Goal: Information Seeking & Learning: Find specific fact

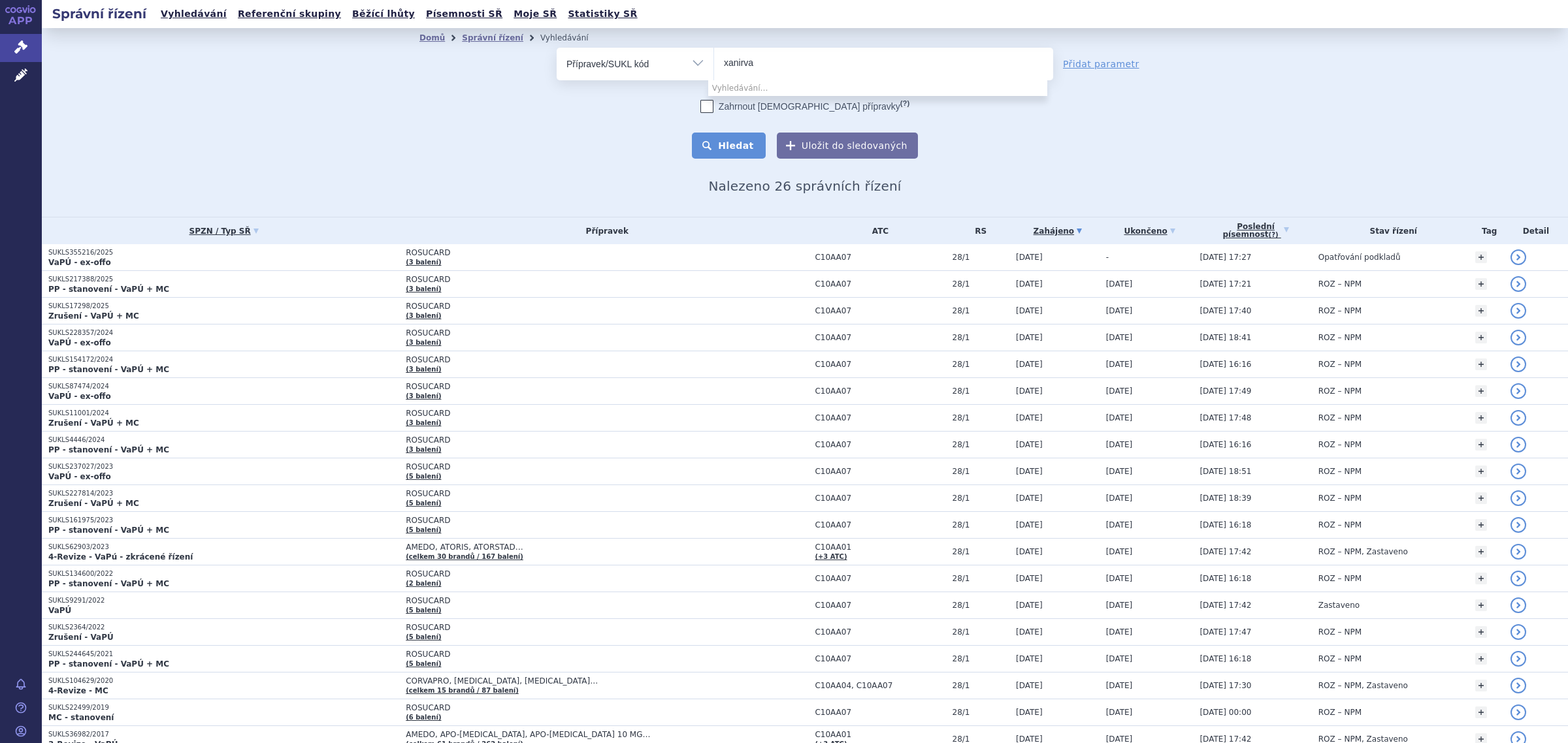
type input "xanirva"
click at [736, 135] on button "Hledat" at bounding box center [729, 146] width 74 height 26
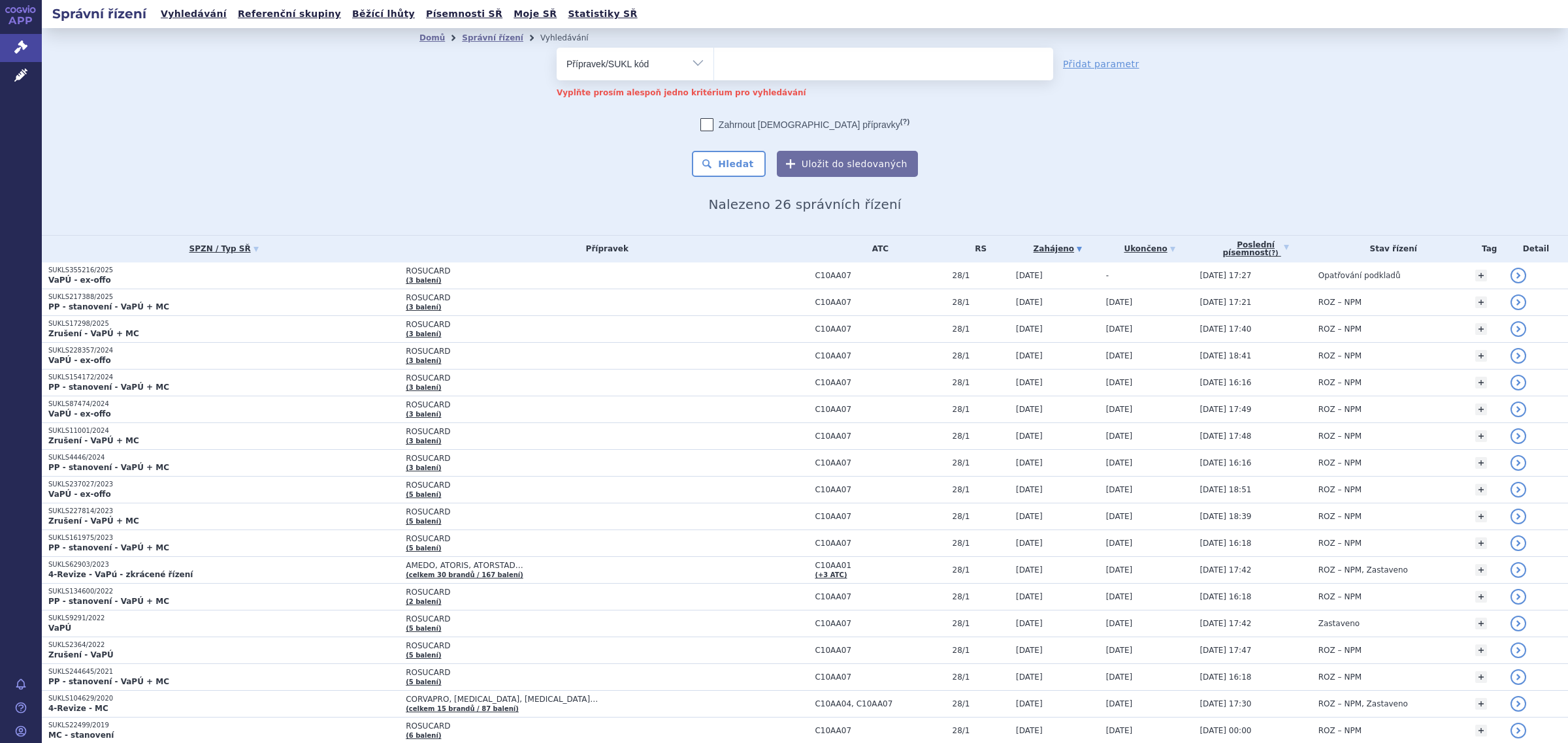
click at [748, 63] on input "search" at bounding box center [751, 62] width 55 height 17
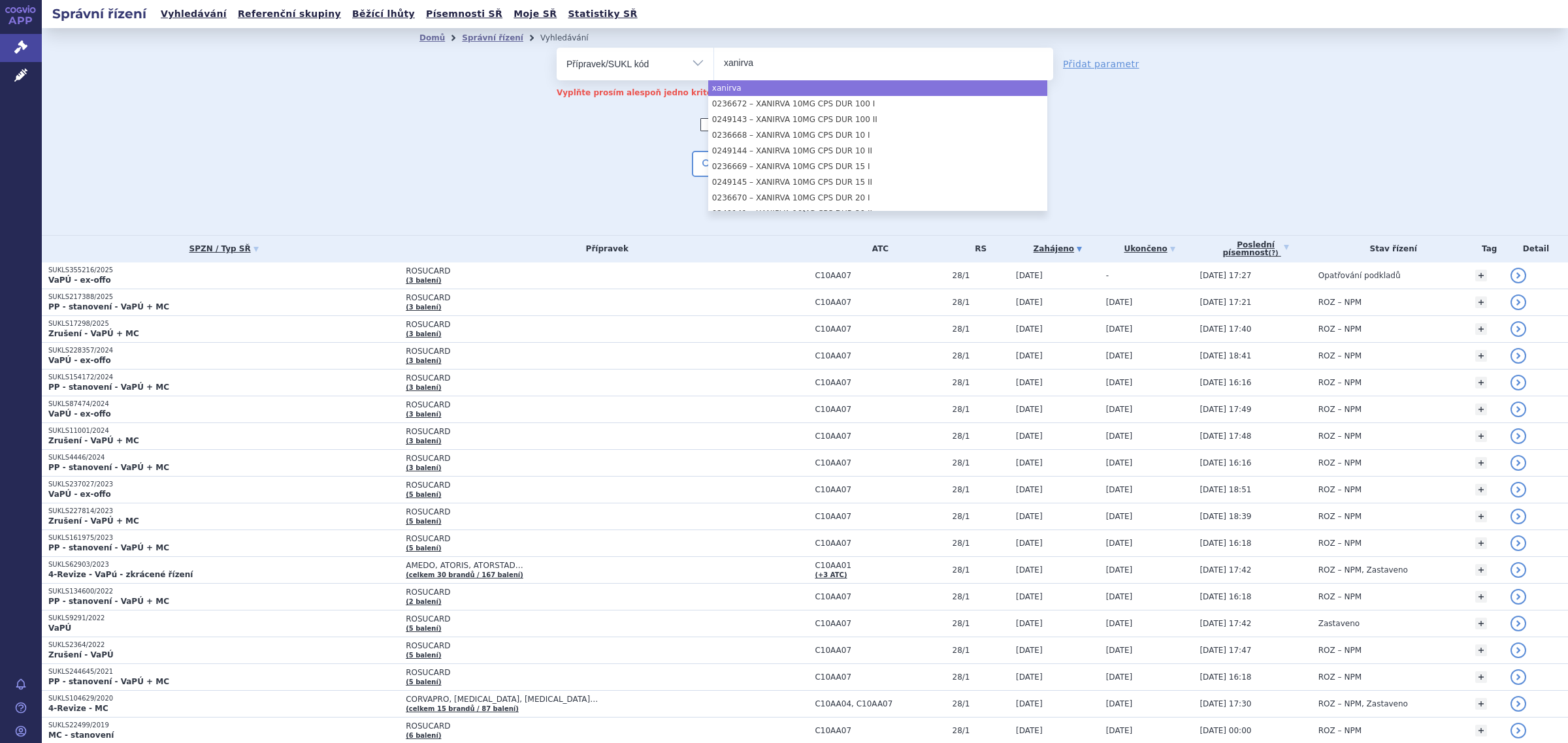
type input "xanirva"
select select "xanirva"
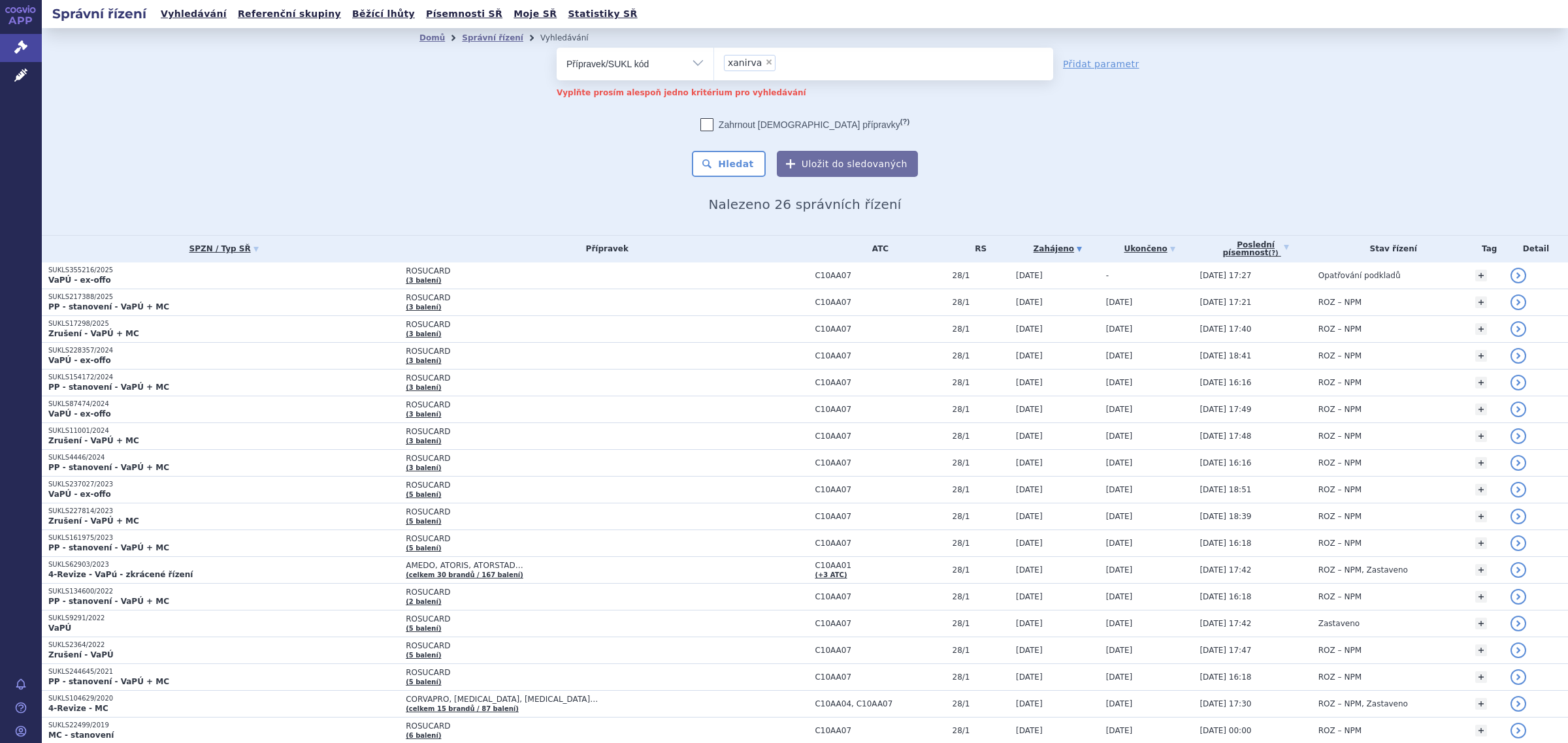
click at [725, 167] on button "Hledat" at bounding box center [729, 164] width 74 height 26
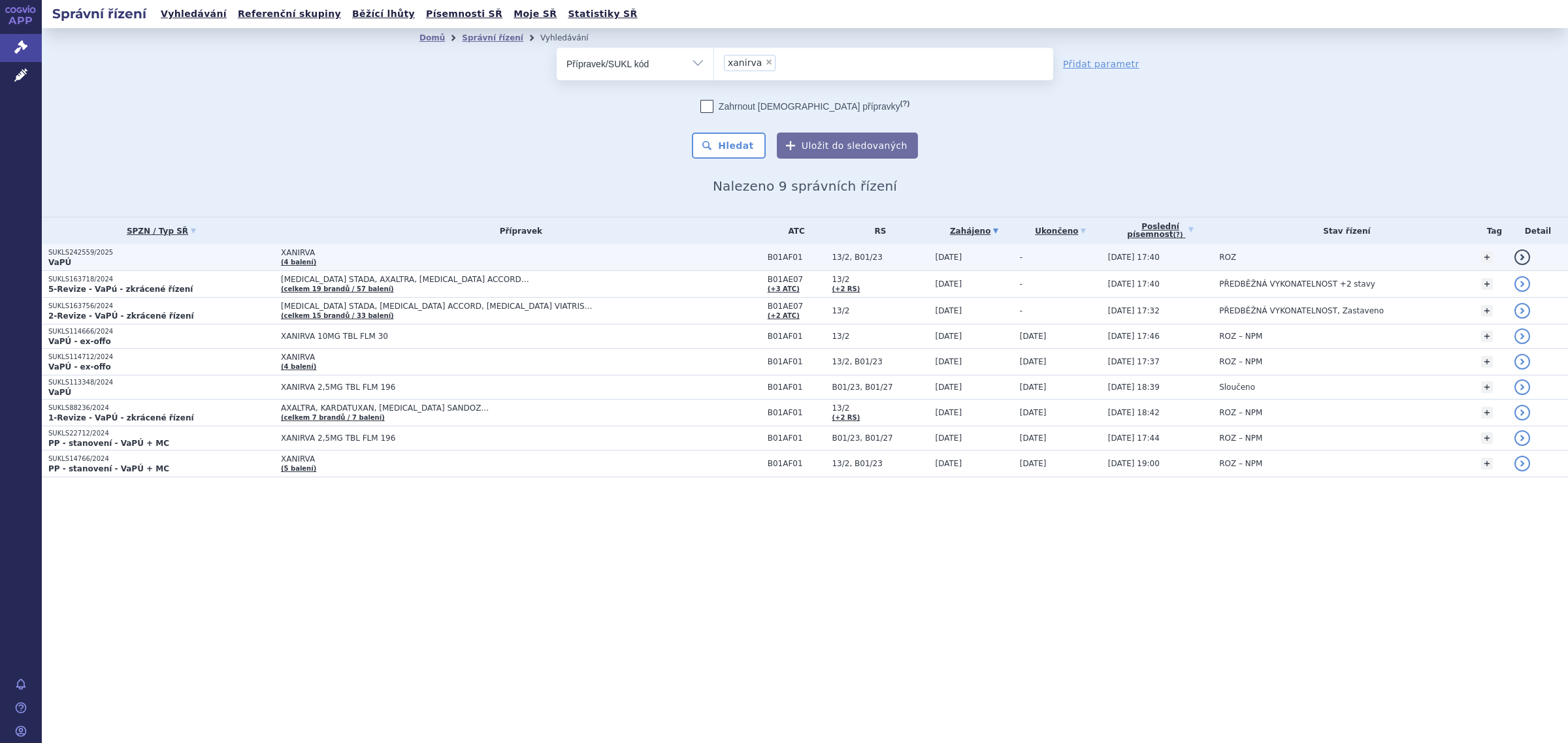
click at [297, 251] on span "XANIRVA" at bounding box center [444, 252] width 327 height 9
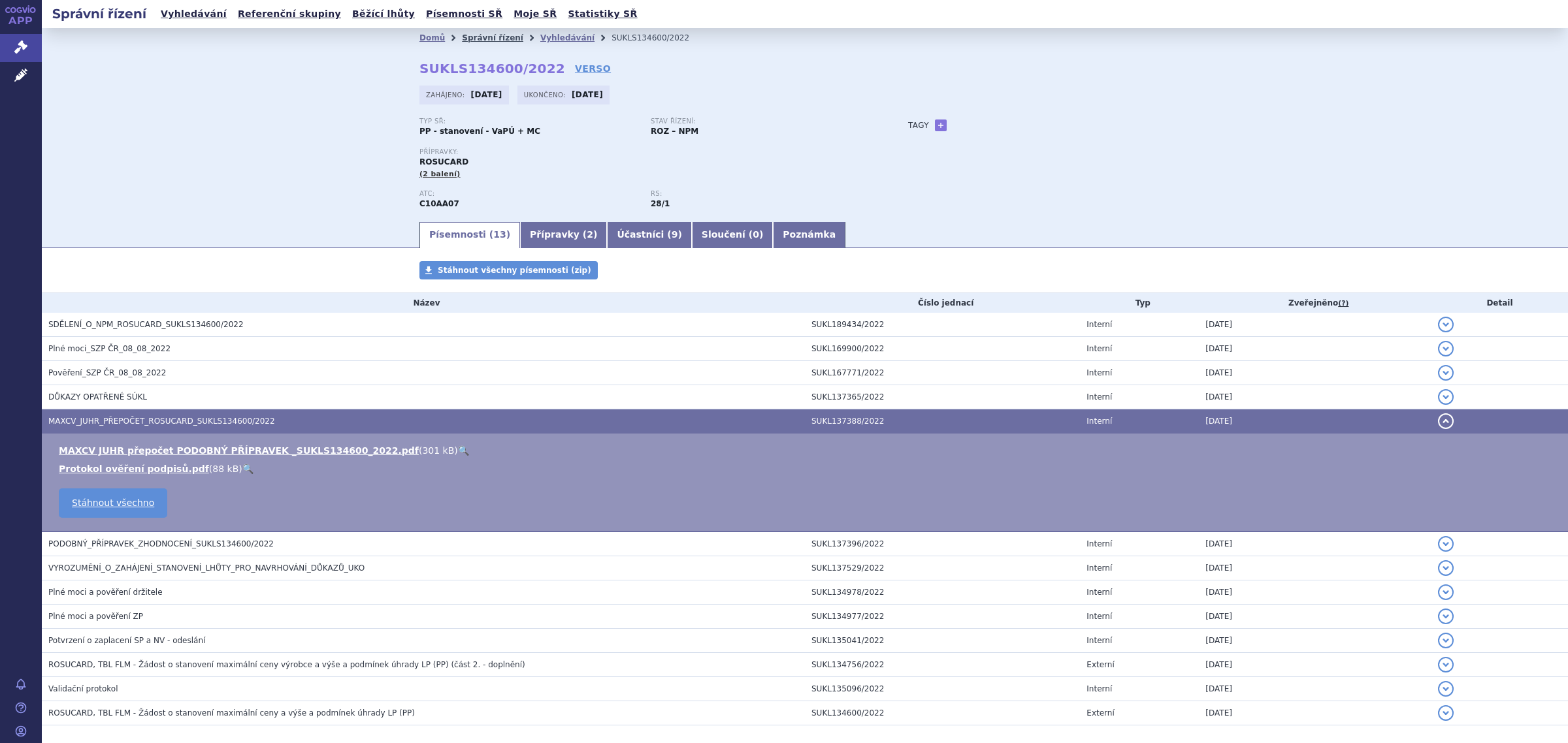
click at [478, 37] on link "Správní řízení" at bounding box center [493, 37] width 61 height 9
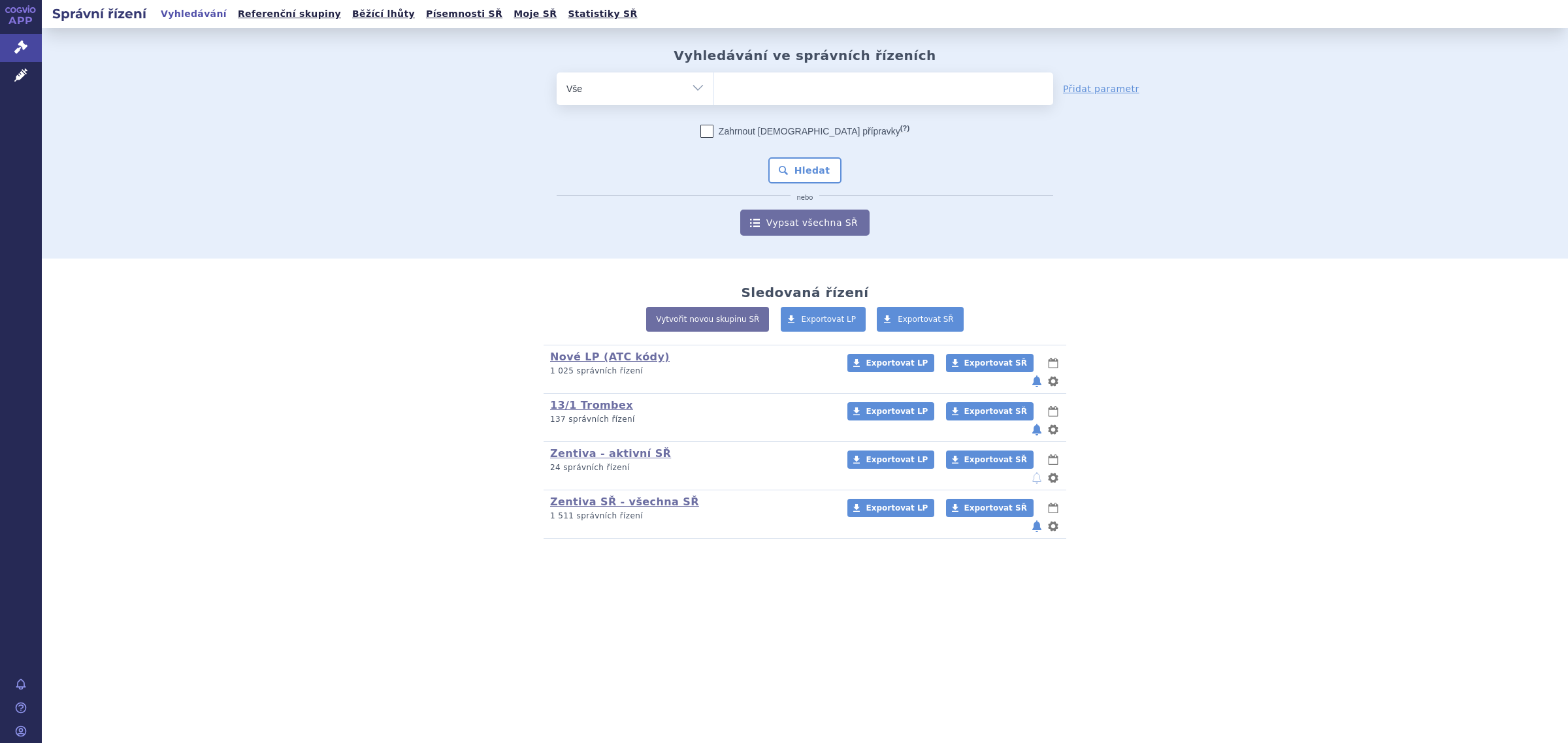
click at [673, 82] on select "Vše Spisová značka Typ SŘ Přípravek/SUKL kód Účastník/Držitel" at bounding box center [635, 87] width 157 height 29
click at [675, 90] on select "Vše Spisová značka Typ SŘ Přípravek/SUKL kód Účastník/Držitel" at bounding box center [635, 87] width 157 height 29
click at [691, 92] on select "Vše Spisová značka Typ SŘ Přípravek/SUKL kód Účastník/Držitel" at bounding box center [635, 87] width 157 height 29
select select "filter-atc-group"
click at [556, 72] on select "Vše Spisová značka Typ SŘ Přípravek/SUKL kód Účastník/Držitel" at bounding box center [635, 87] width 157 height 29
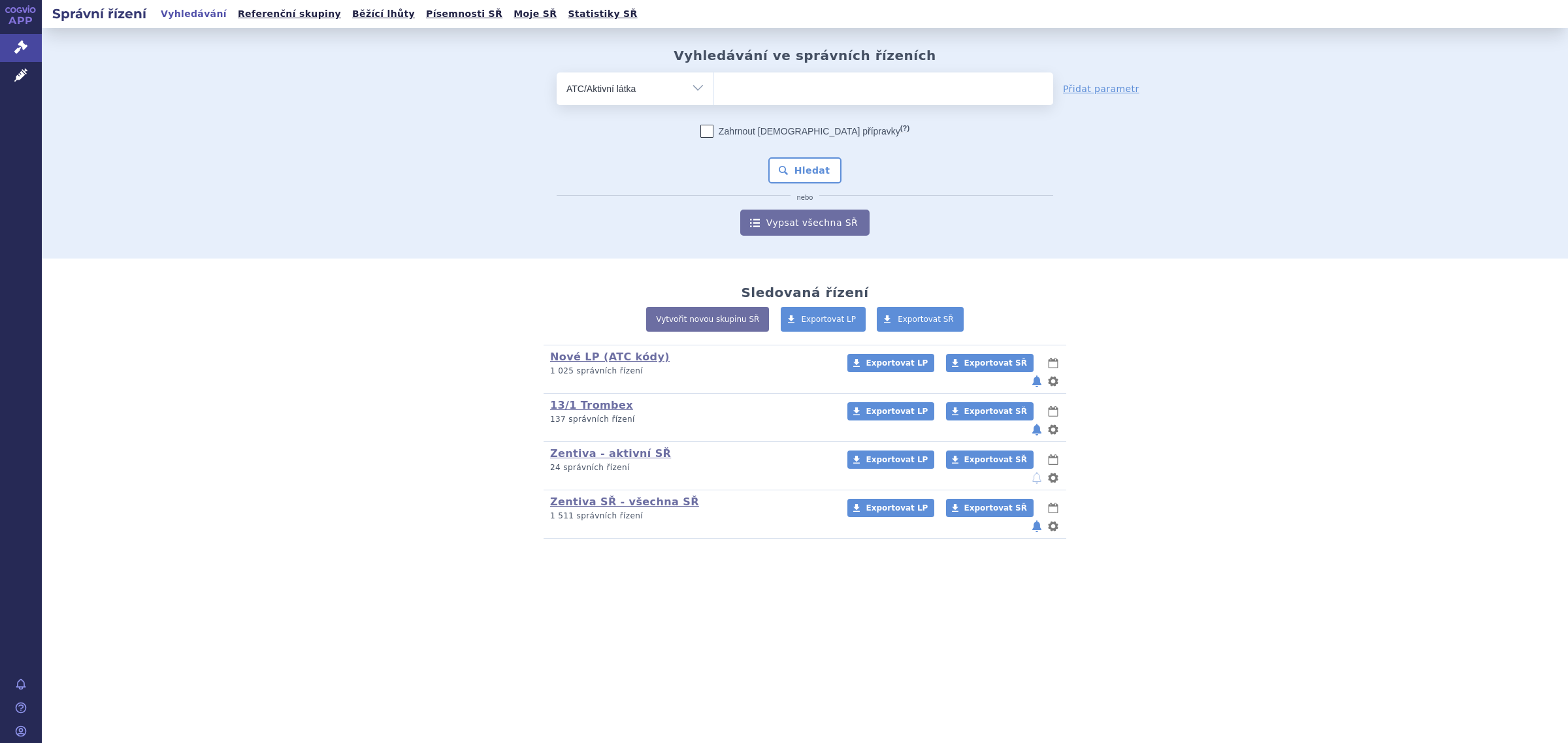
click at [747, 83] on ul at bounding box center [884, 85] width 339 height 27
click at [714, 83] on select at bounding box center [713, 87] width 1 height 33
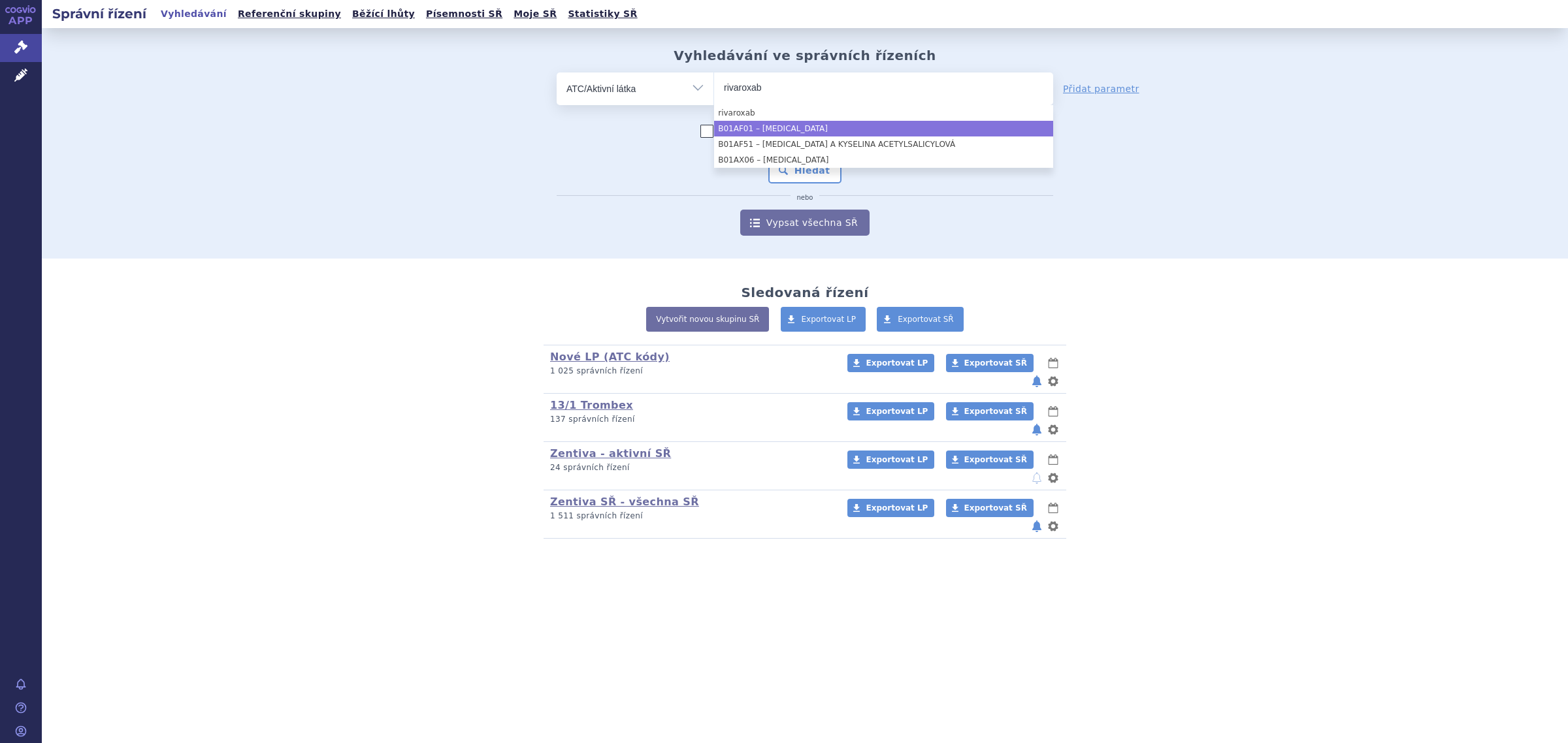
type input "rivaroxab"
select select "B01AF01"
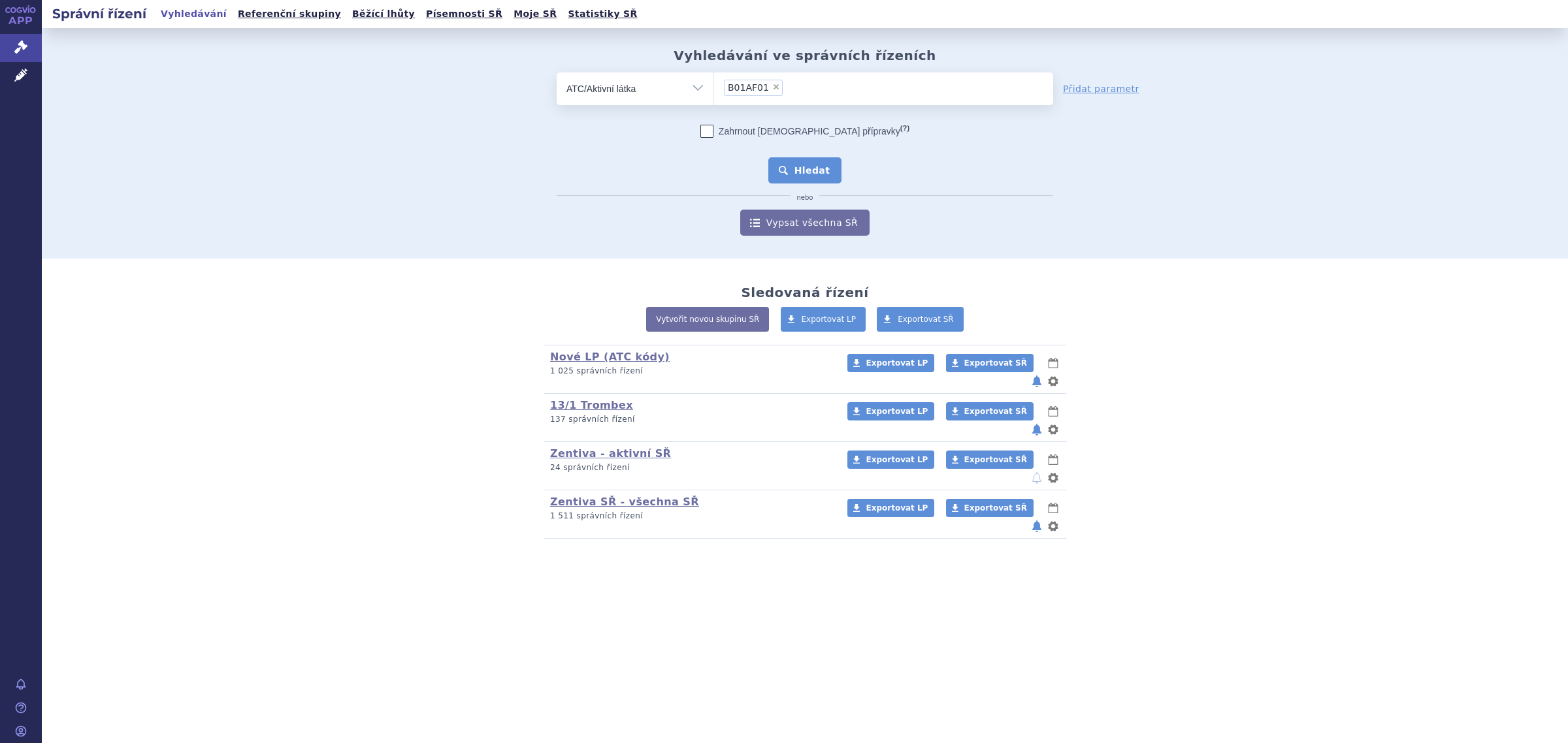
click at [795, 160] on button "Hledat" at bounding box center [805, 171] width 74 height 26
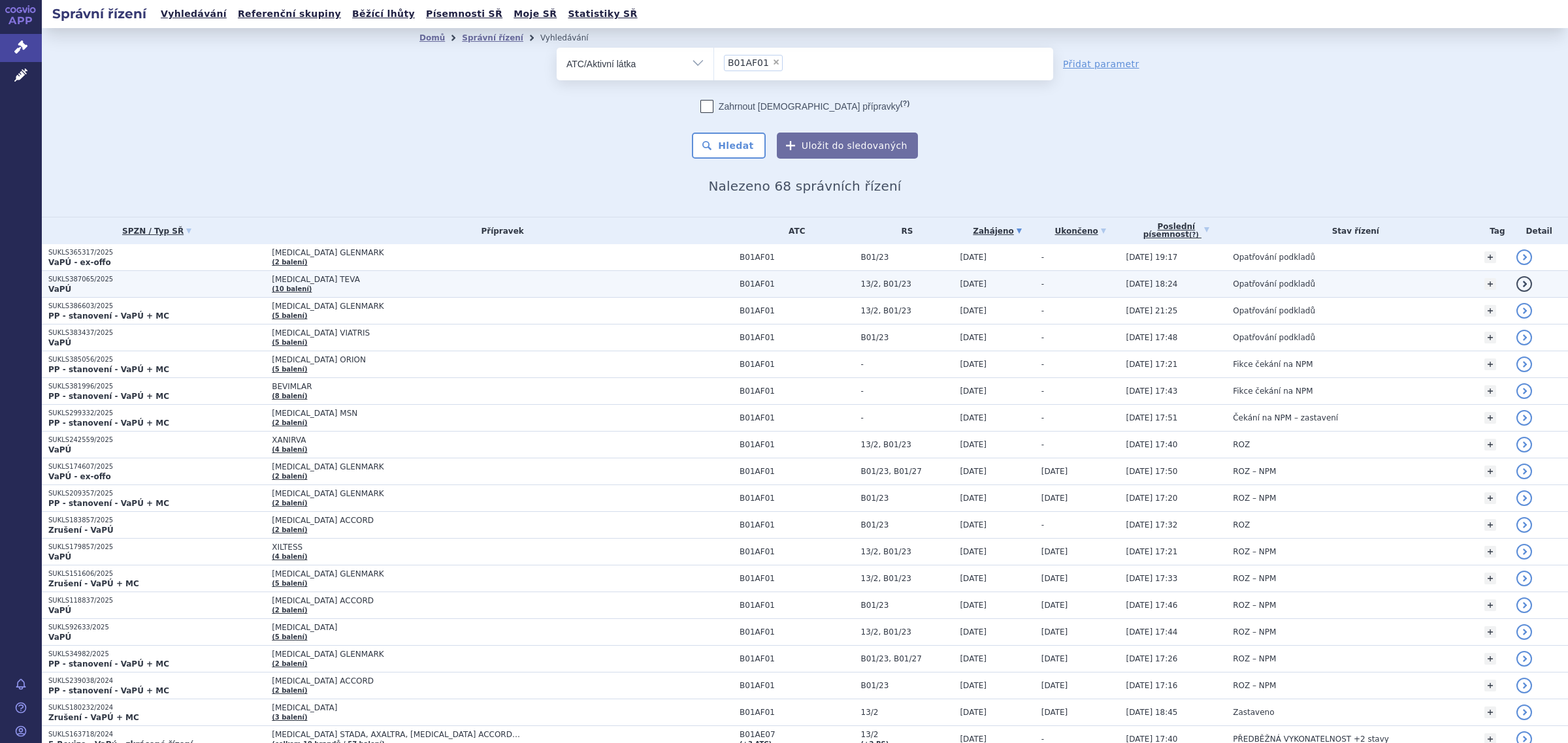
click at [302, 278] on span "[MEDICAL_DATA] TEVA" at bounding box center [435, 279] width 327 height 9
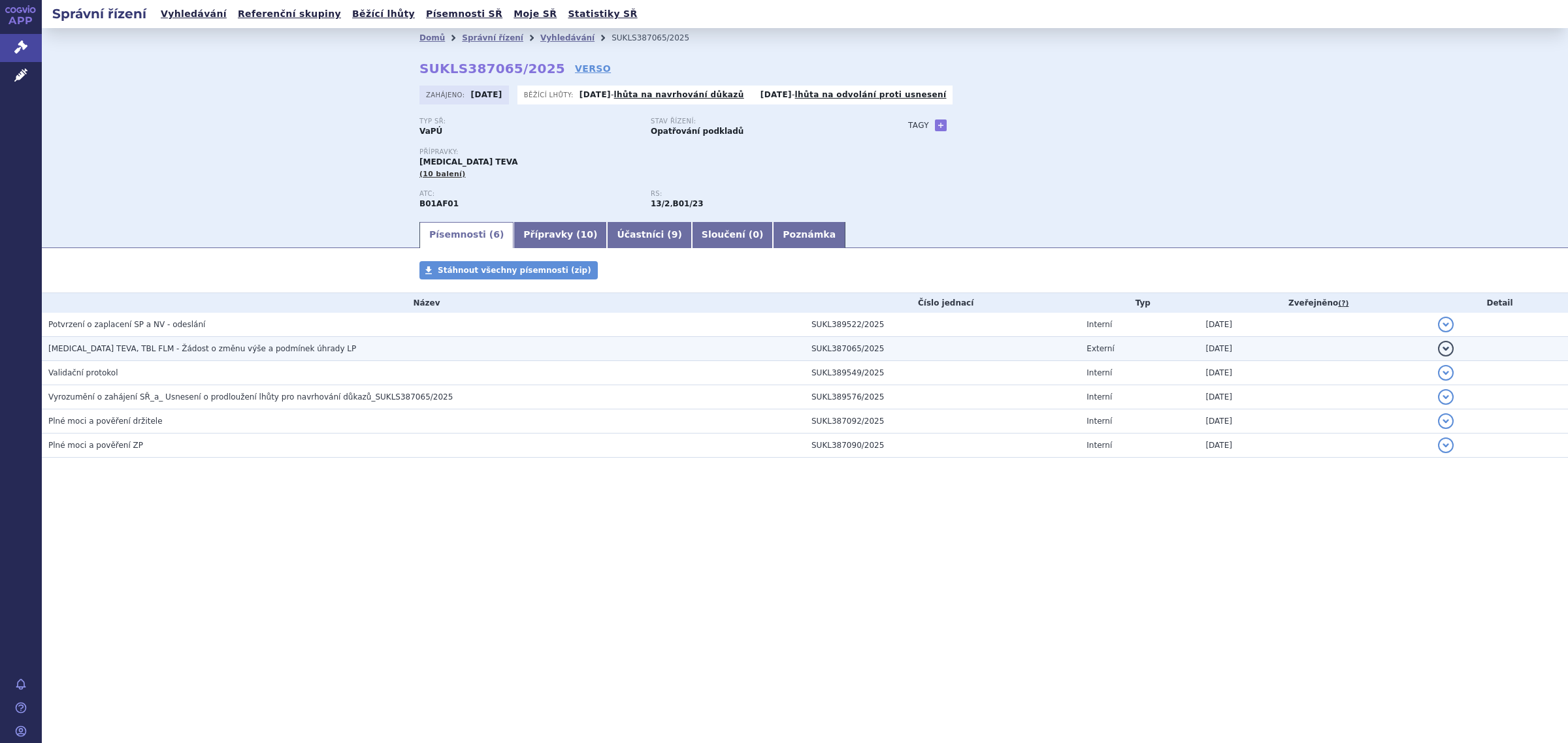
click at [256, 346] on span "[MEDICAL_DATA] TEVA, TBL FLM - Žádost o změnu výše a podmínek úhrady LP" at bounding box center [202, 348] width 308 height 9
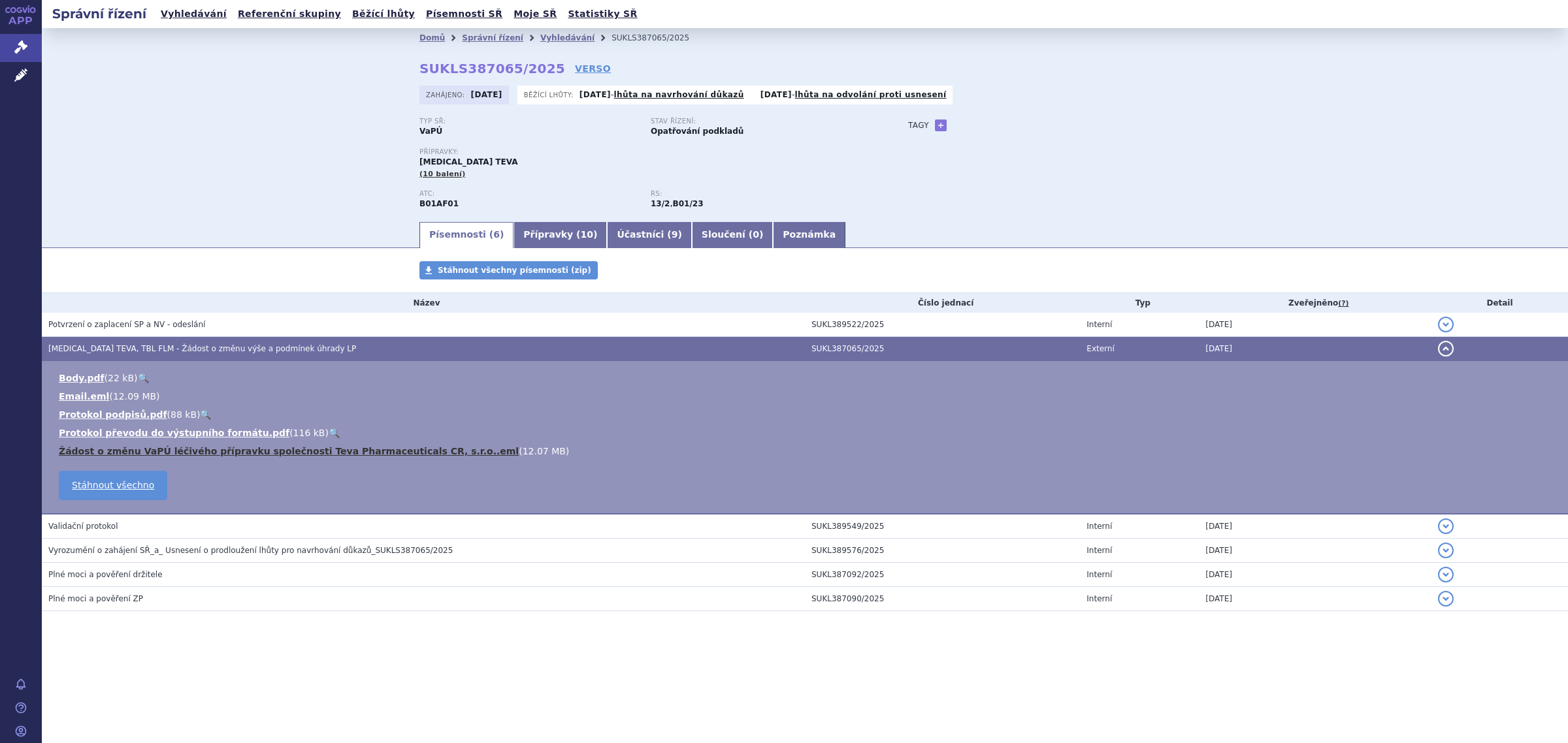
click at [231, 452] on link "Žádost o změnu VaPÚ léčivého přípravku společnosti Teva Pharmaceuticals CR, s.r…" at bounding box center [289, 451] width 460 height 10
click at [200, 451] on link "Žádost o změnu VaPÚ léčivého přípravku společnosti Teva Pharmaceuticals CR, s.r…" at bounding box center [289, 451] width 460 height 10
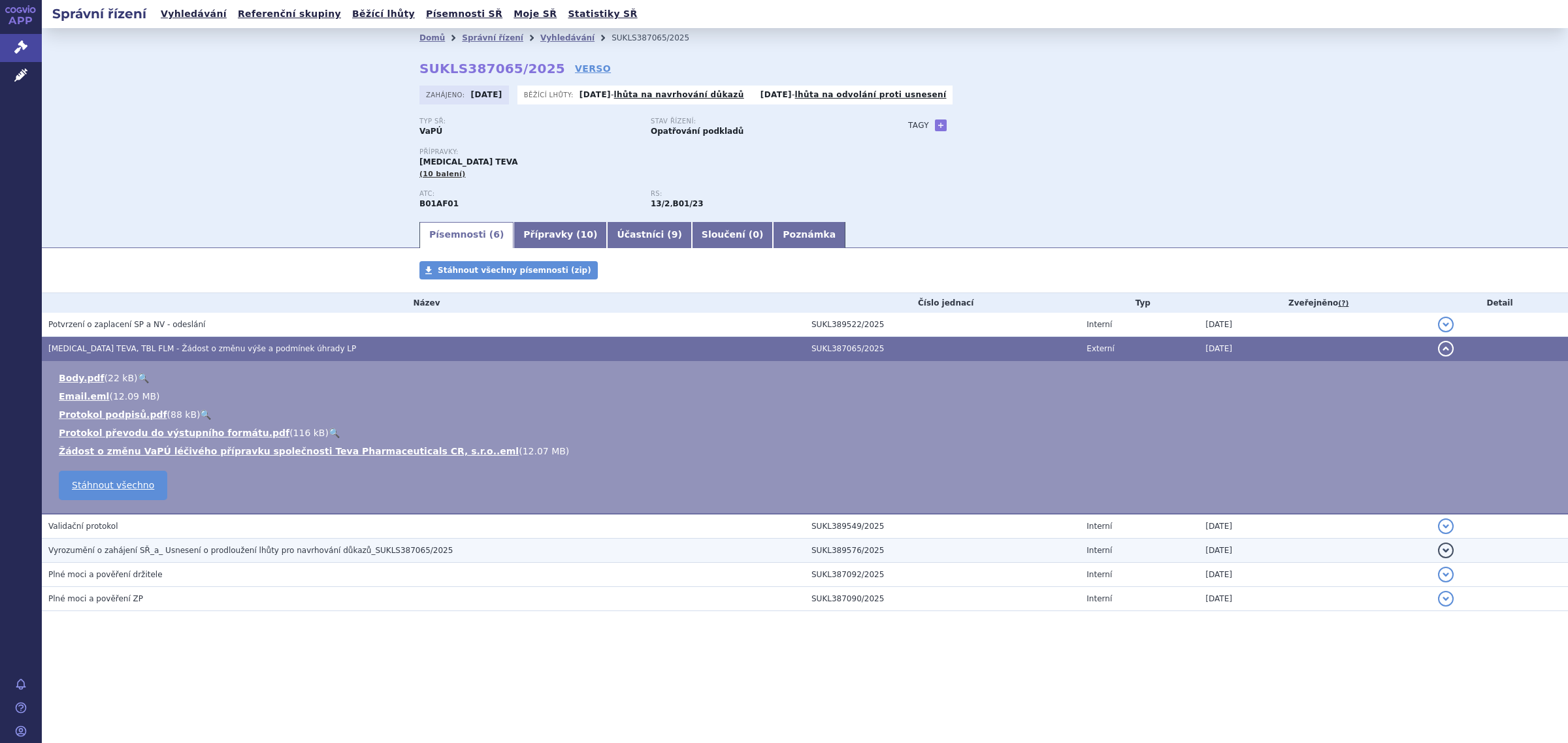
click at [194, 549] on span "Vyrozumění o zahájení SŘ_a_ Usnesení o prodloužení lhůty pro navrhování důkazů_…" at bounding box center [251, 550] width 404 height 9
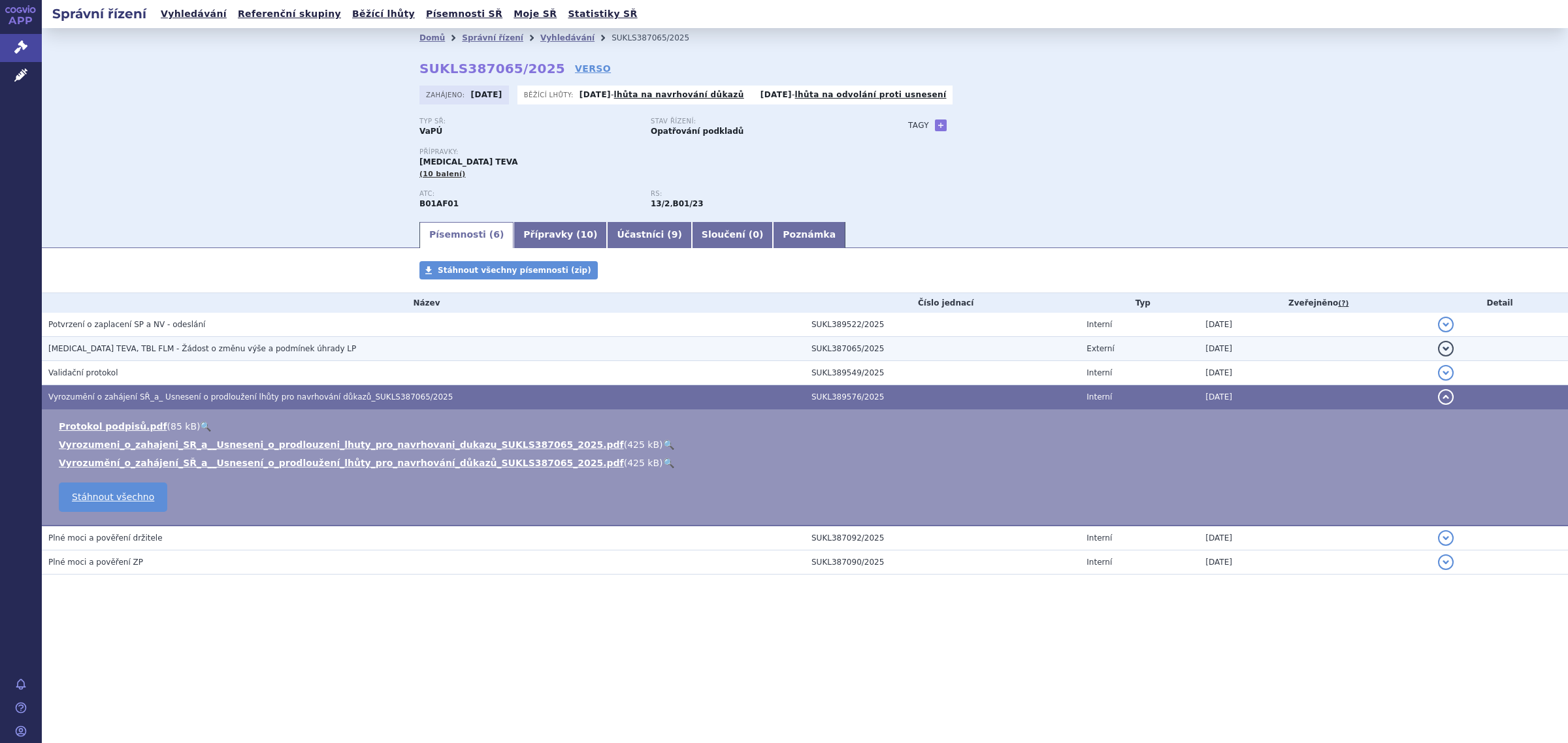
click at [175, 344] on span "RIVAROXABAN TEVA, TBL FLM - Žádost o změnu výše a podmínek úhrady LP" at bounding box center [202, 348] width 308 height 9
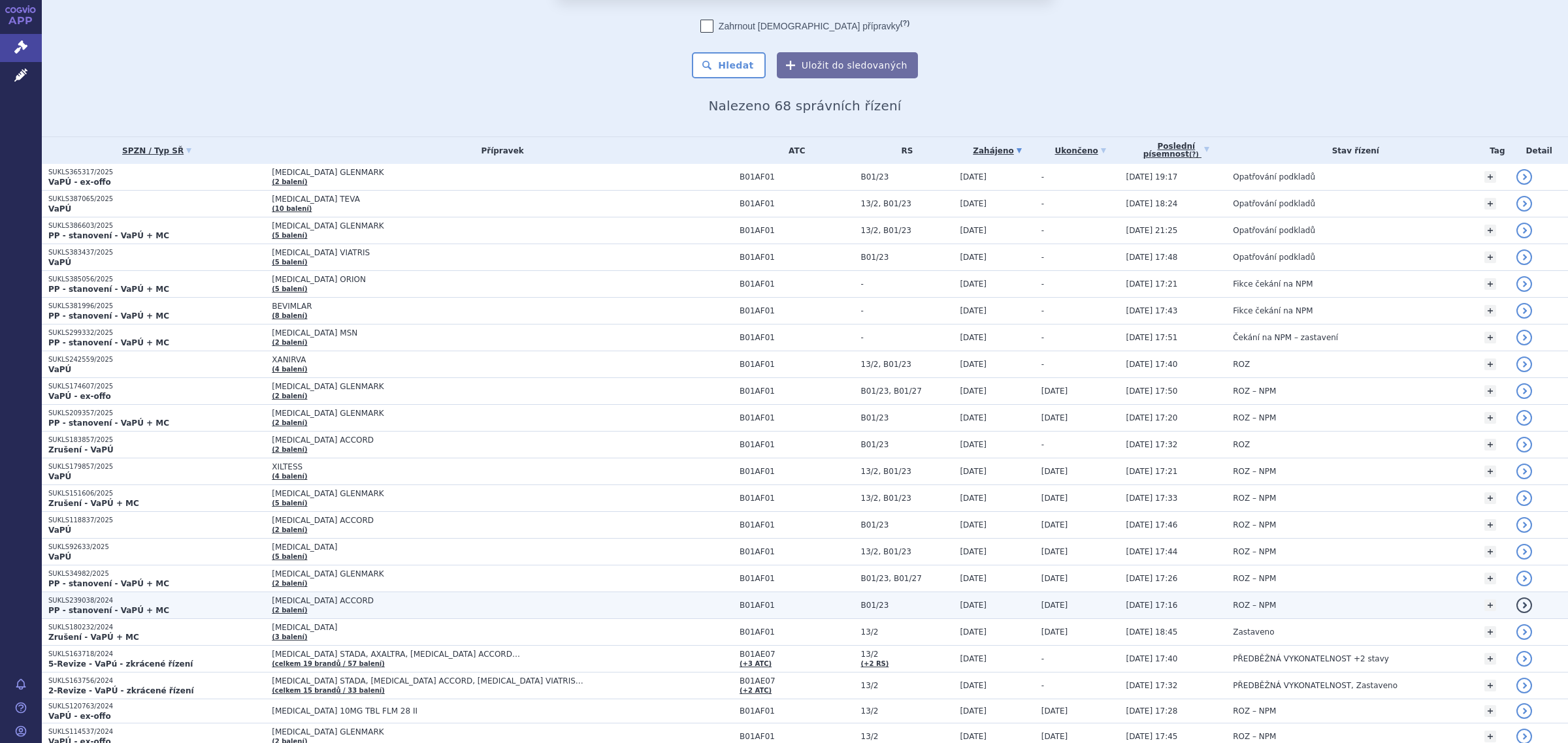
scroll to position [82, 0]
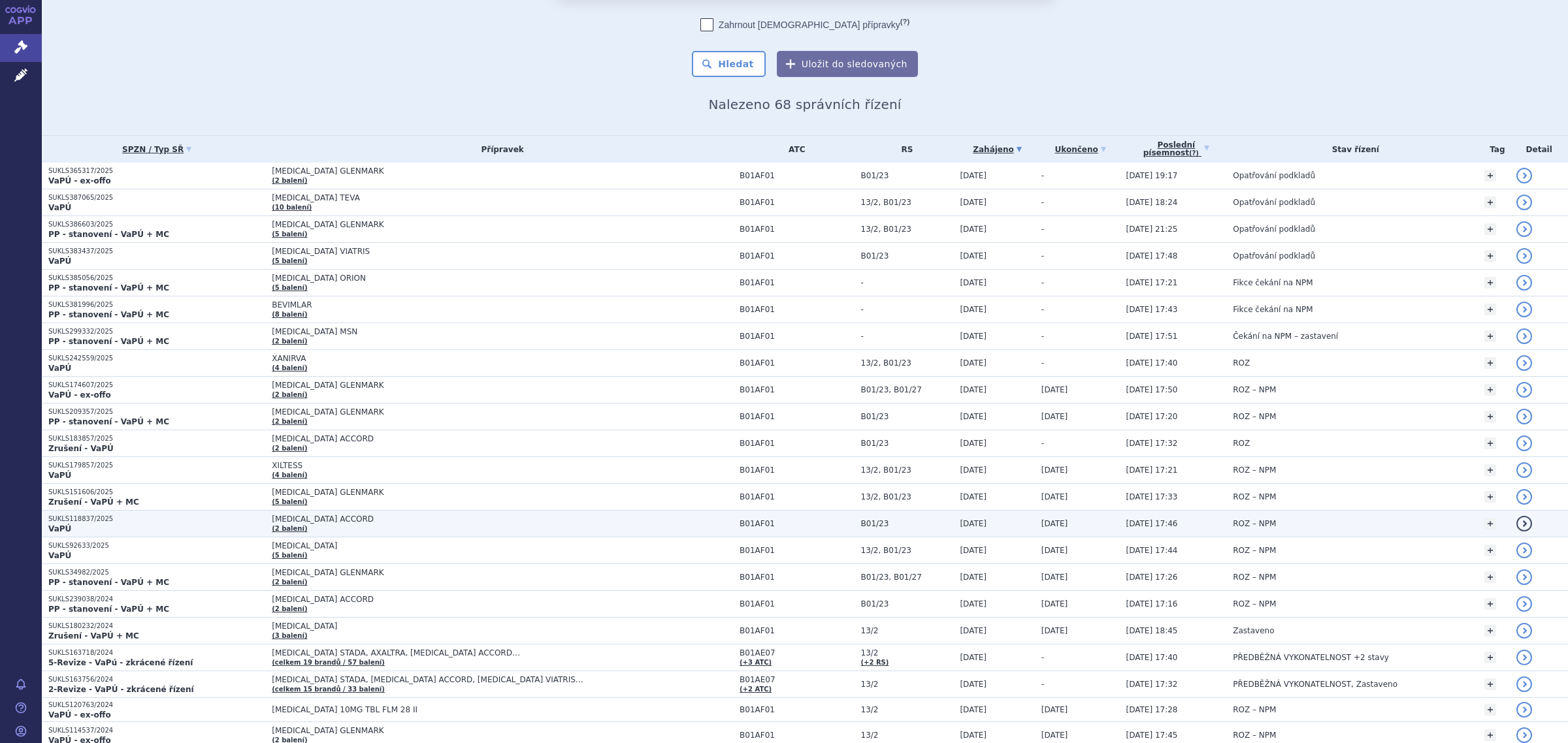
click at [306, 520] on span "RIVAROXABAN ACCORD" at bounding box center [435, 519] width 327 height 9
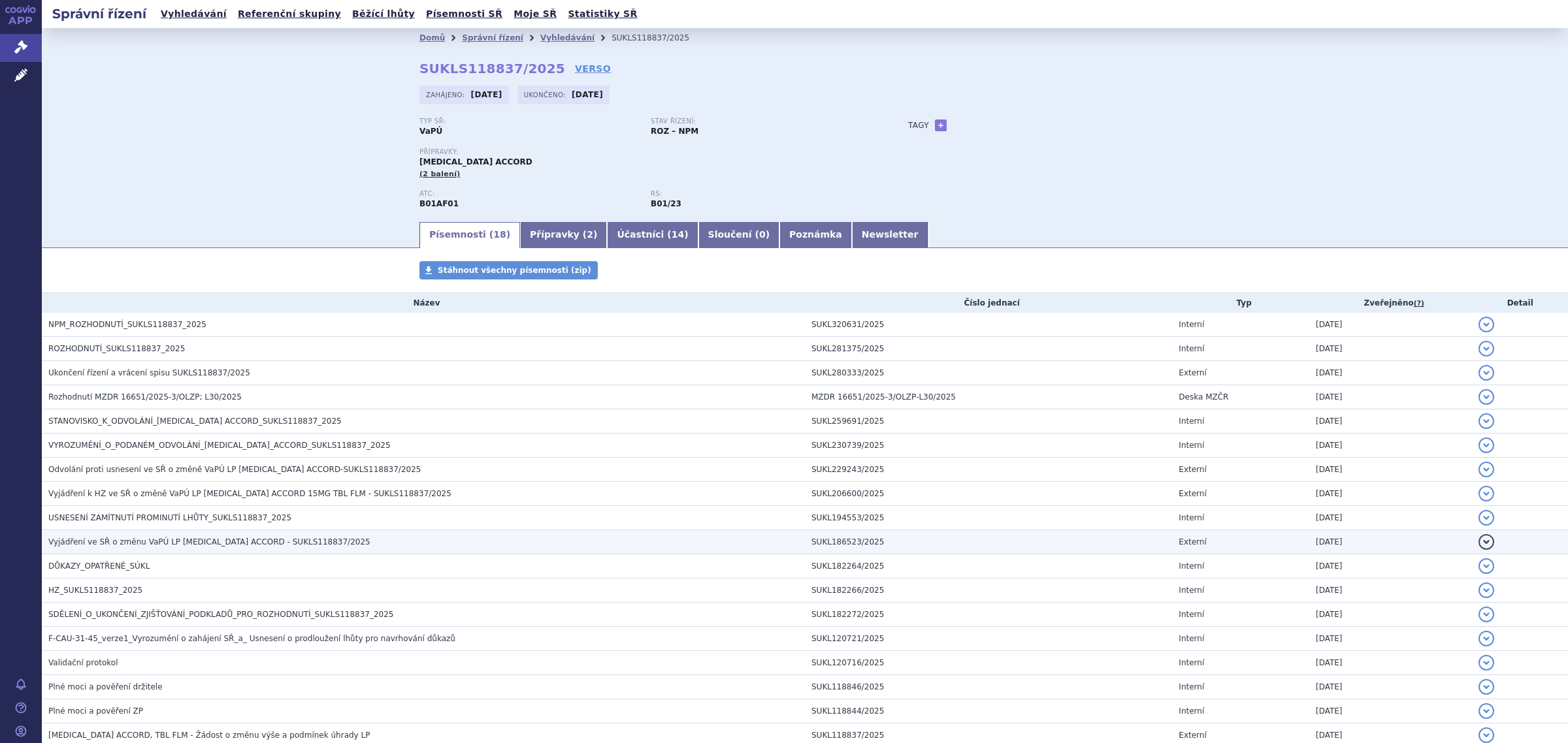
scroll to position [82, 0]
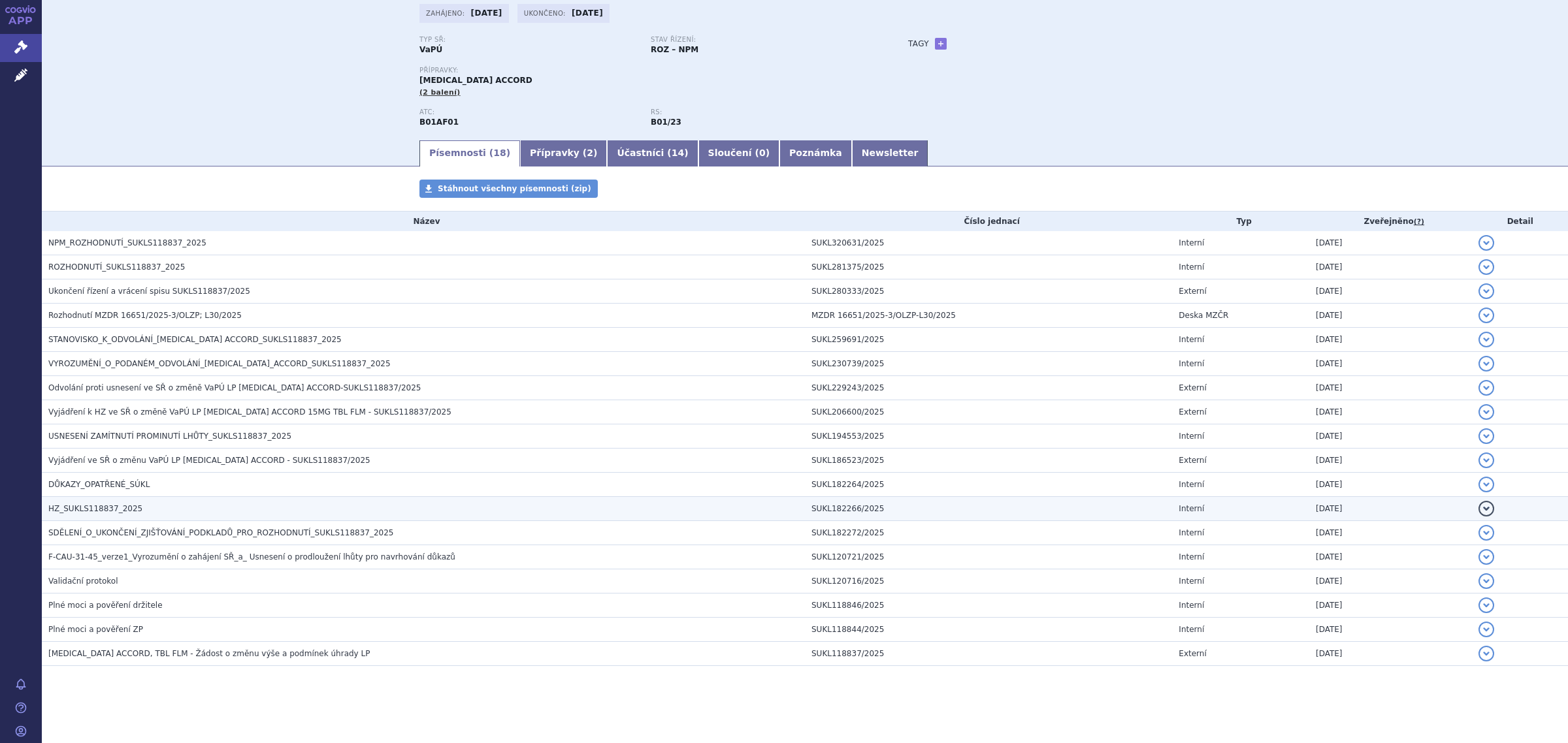
click at [104, 510] on span "HZ_SUKLS118837_2025" at bounding box center [95, 508] width 94 height 9
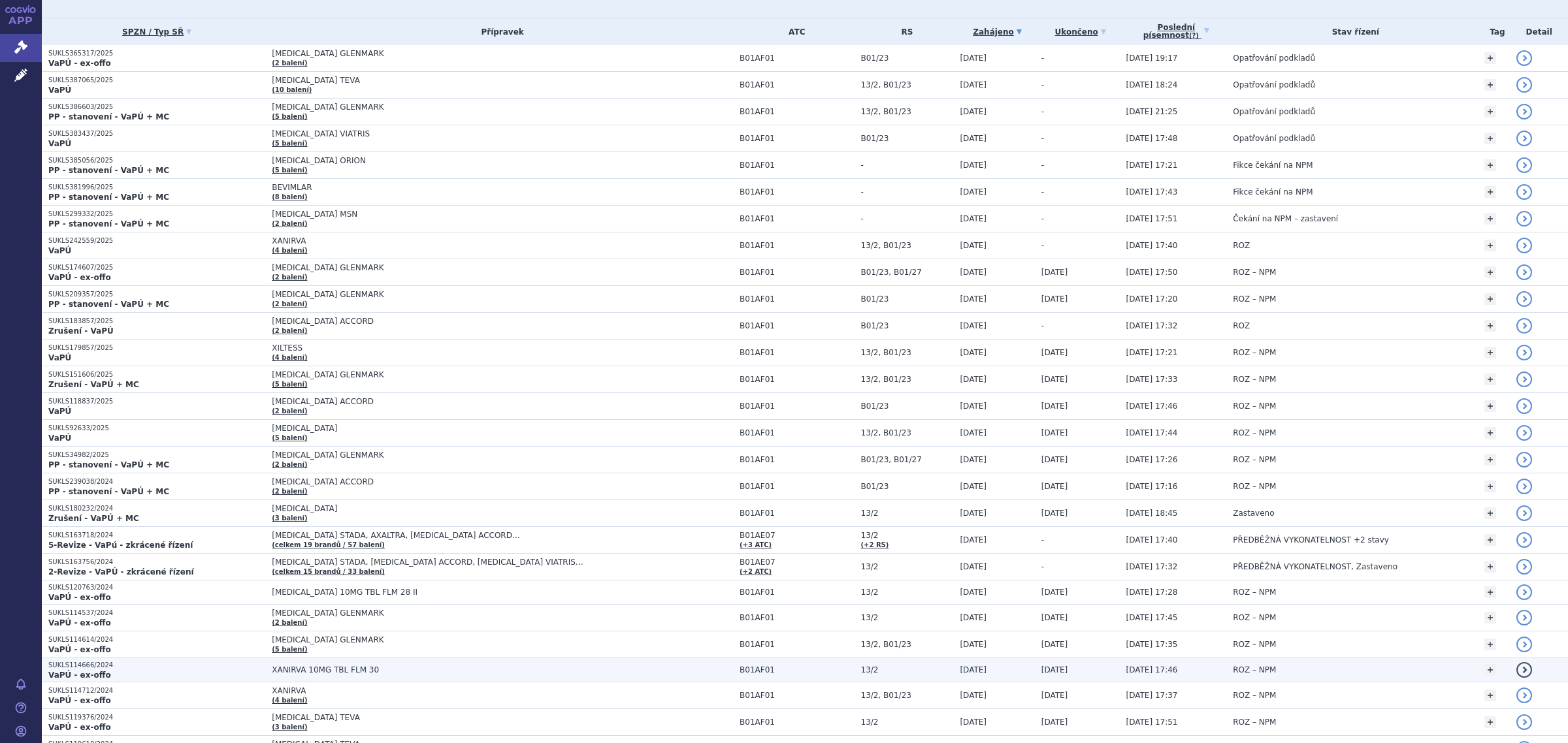
scroll to position [163, 0]
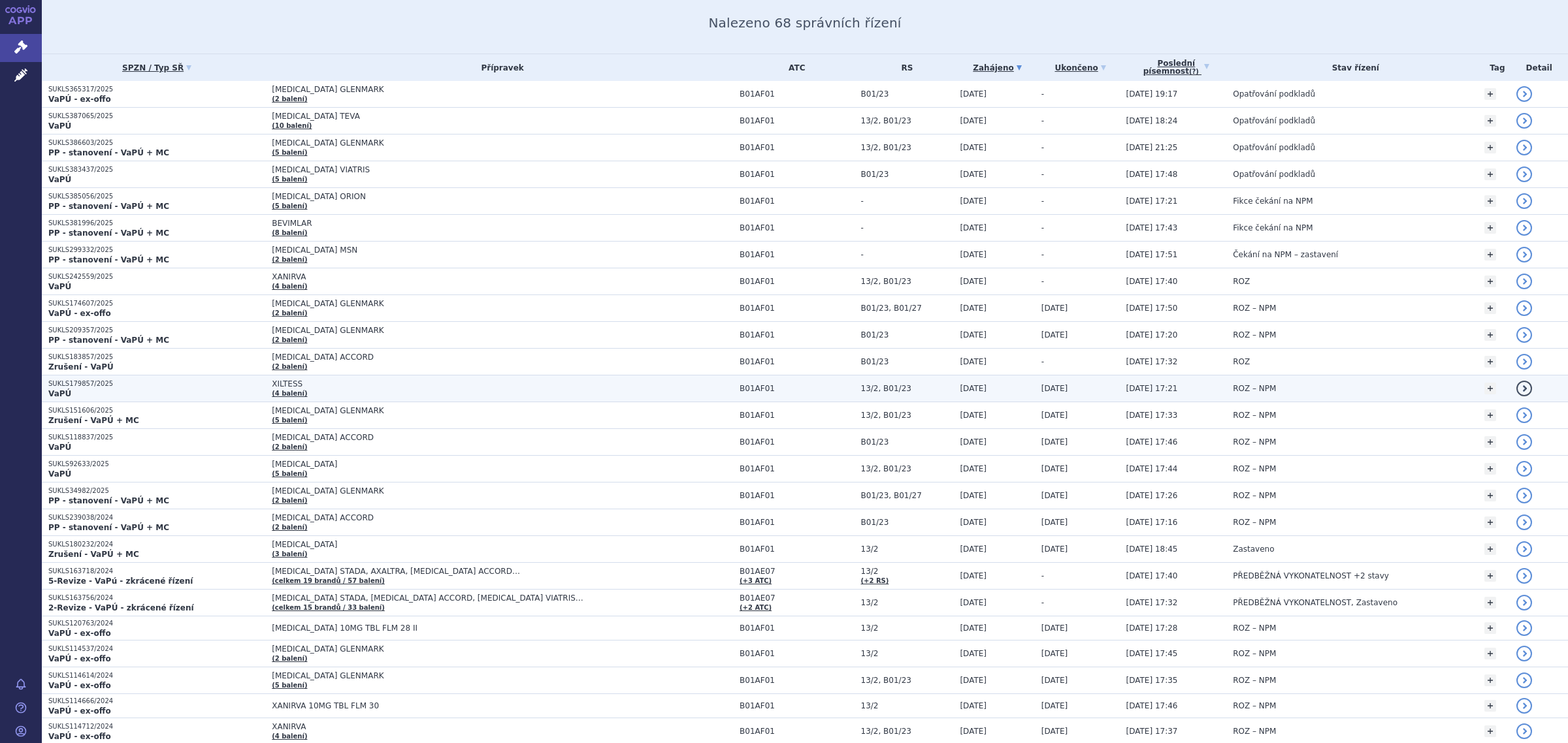
click at [272, 383] on span "XILTESS" at bounding box center [435, 383] width 327 height 9
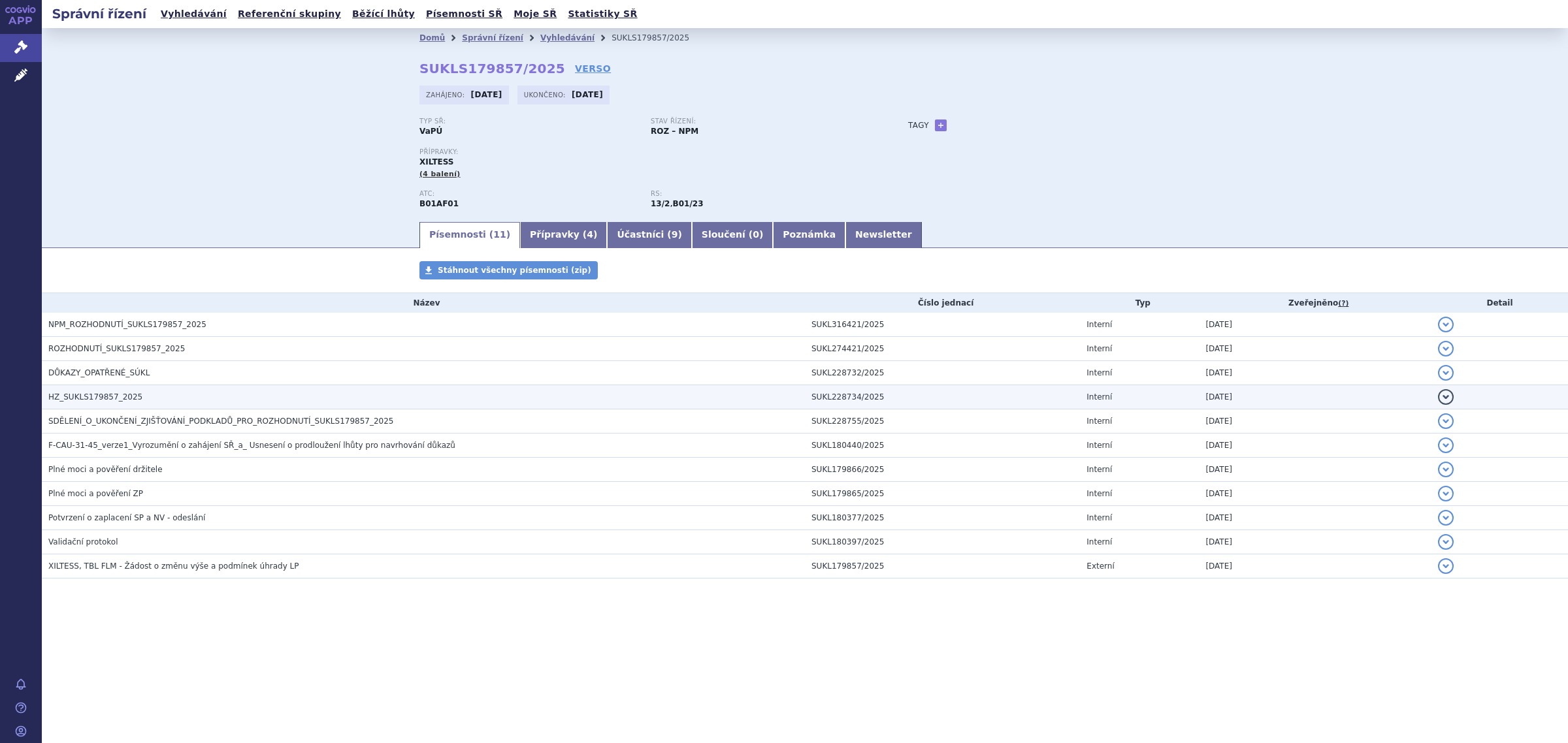
click at [98, 401] on span "HZ_SUKLS179857_2025" at bounding box center [95, 396] width 94 height 9
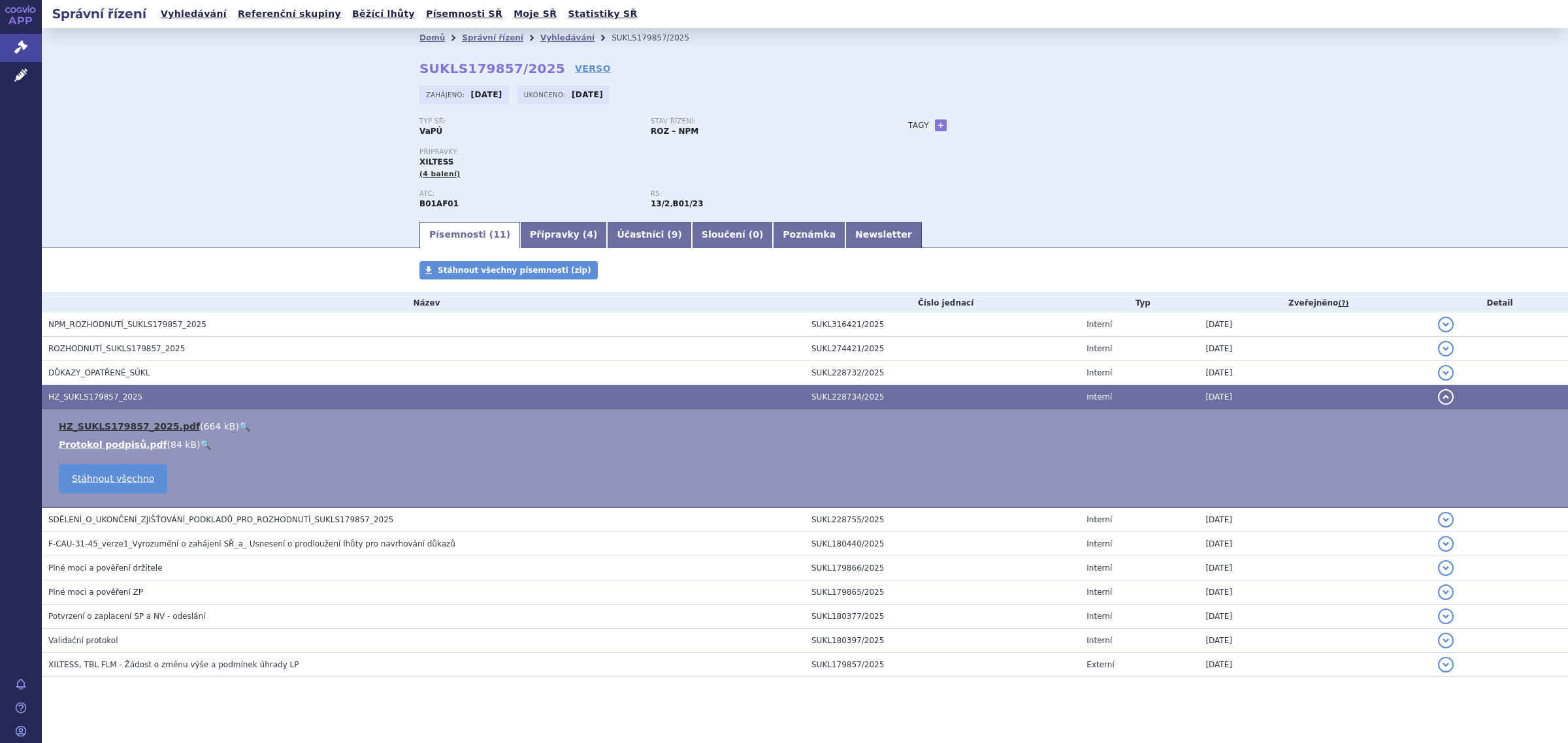
click at [112, 423] on link "HZ_SUKLS179857_2025.pdf" at bounding box center [129, 426] width 141 height 10
click at [481, 47] on li "Správní řízení" at bounding box center [501, 37] width 79 height 19
click at [481, 25] on ul "Vyhledávání Referenční skupiny Běžící lhůty Písemnosti SŘ Moje SŘ Statistiky SŘ" at bounding box center [399, 14] width 485 height 28
click at [494, 40] on link "Správní řízení" at bounding box center [493, 37] width 61 height 9
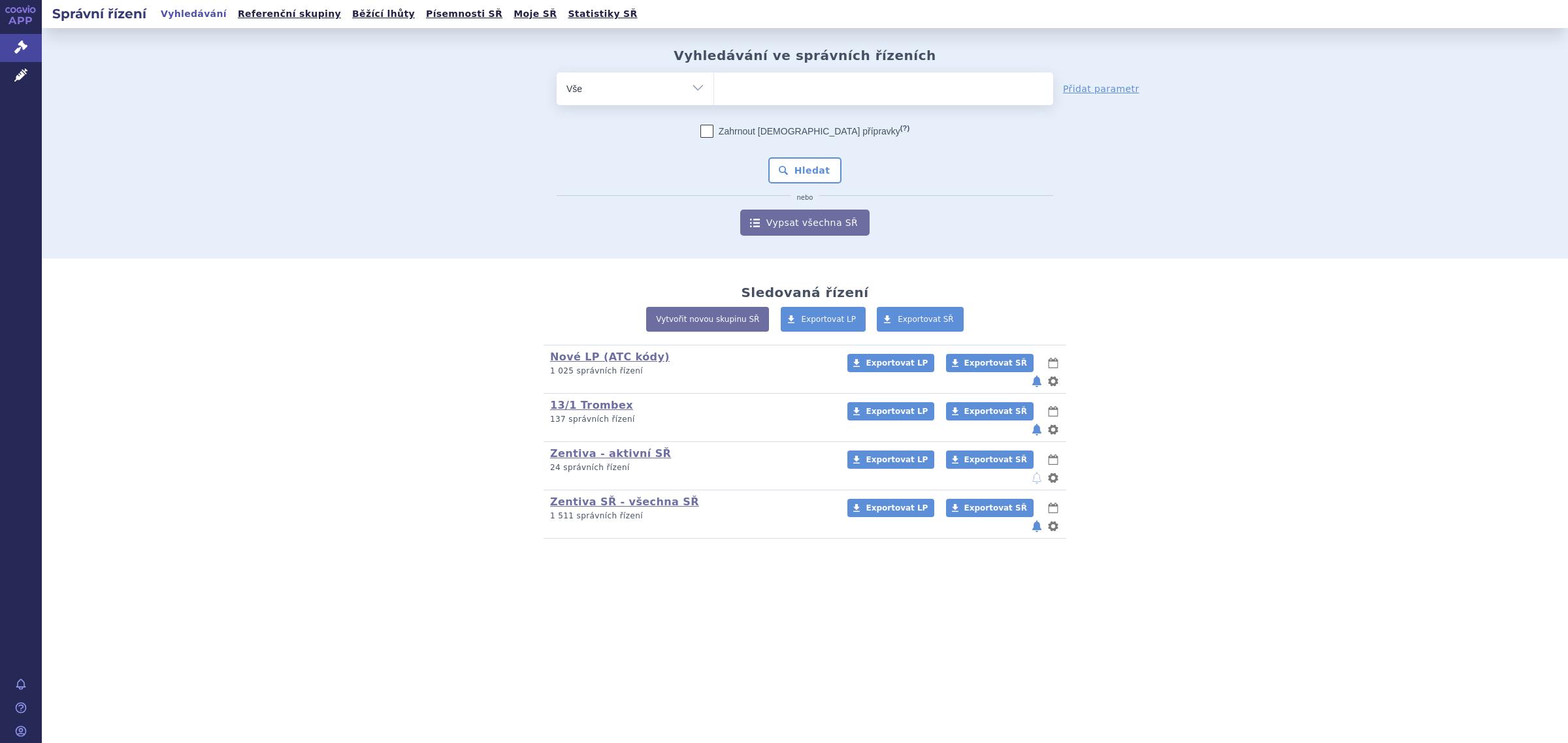
click at [880, 97] on ul at bounding box center [884, 85] width 339 height 27
click at [714, 97] on select at bounding box center [713, 87] width 1 height 33
type input "na"
type input "n"
type input "c"
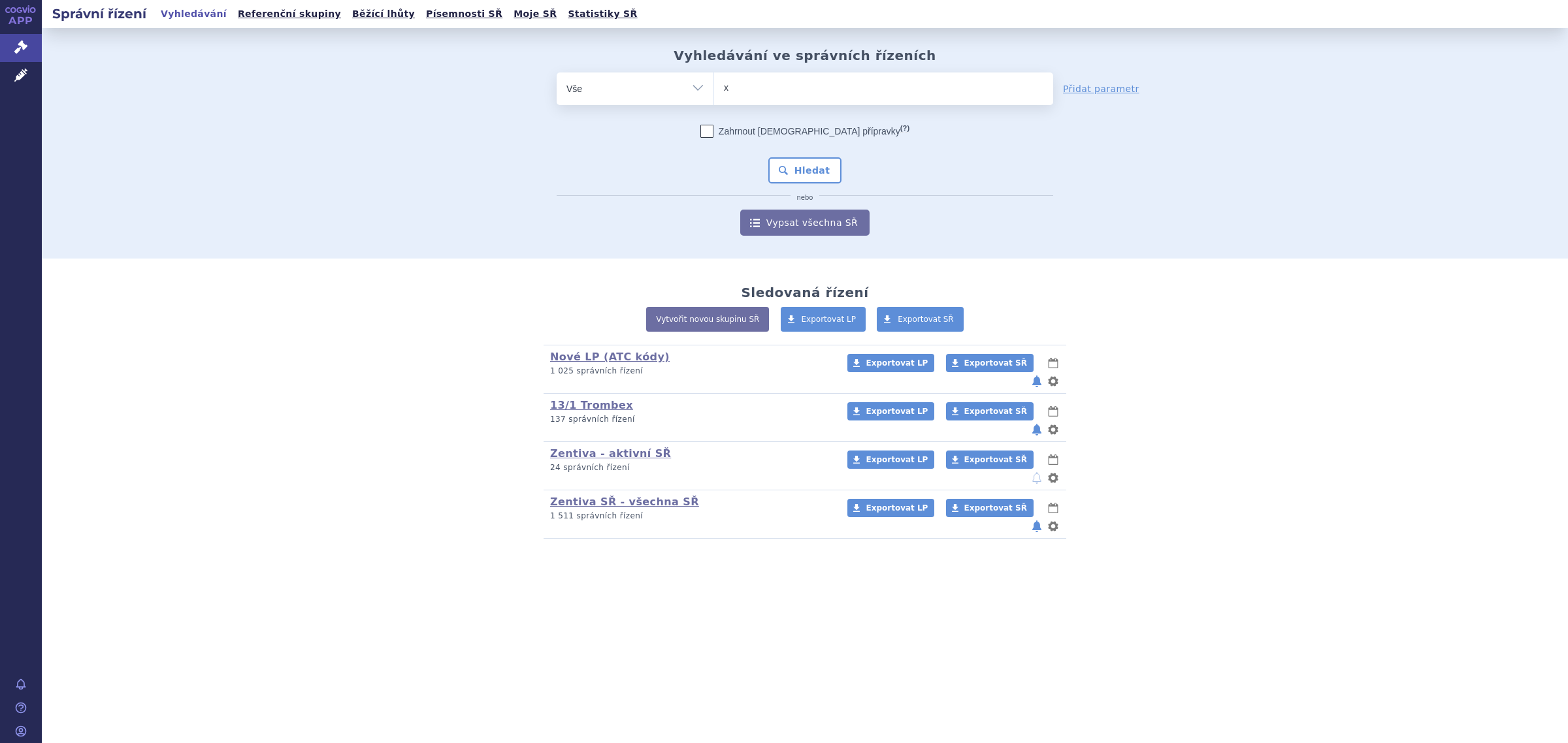
type input "xa"
type input "xan"
type input "xanit"
type input "xanitr"
type input "xanit"
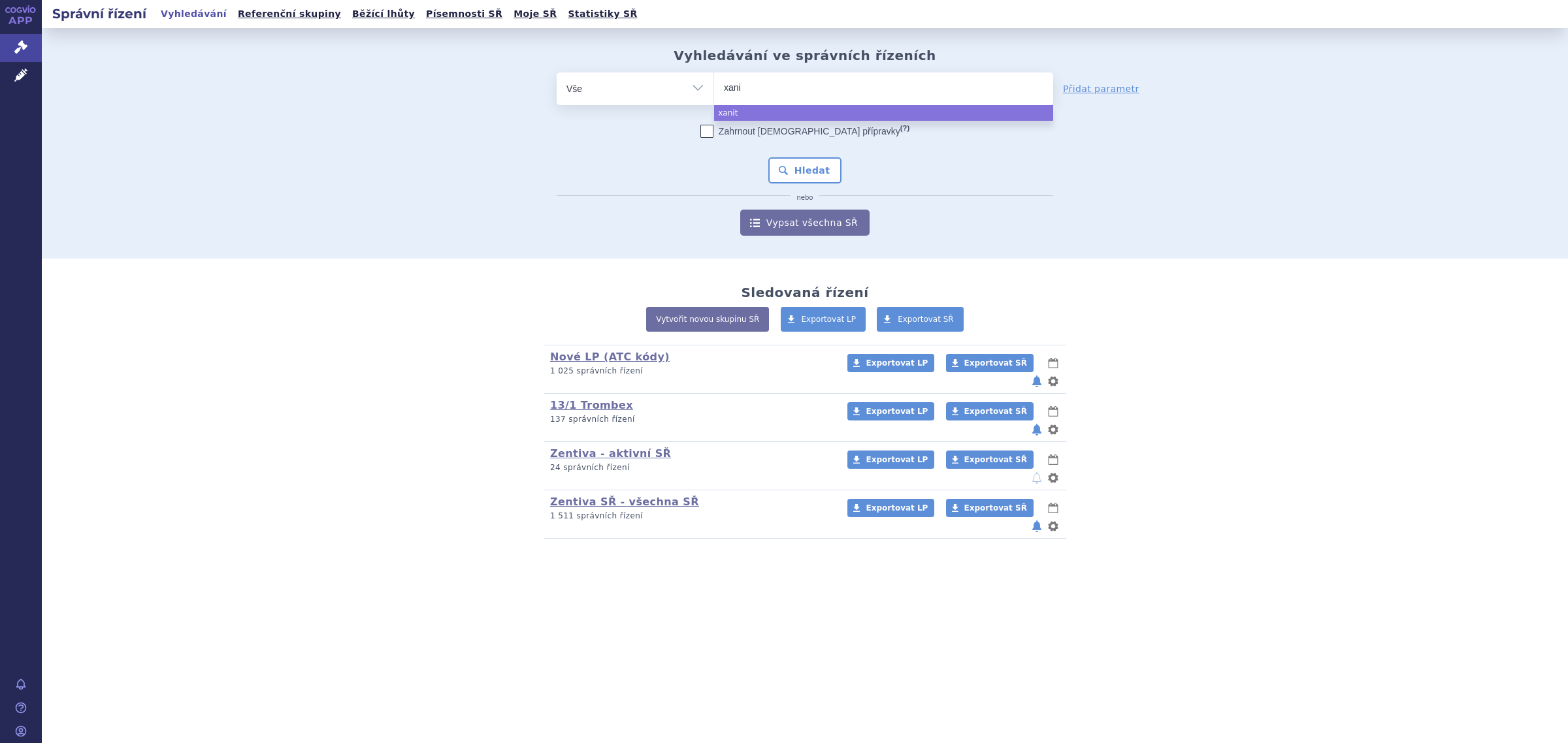
type input "xan"
type input "xa"
type input "xan"
type input "xanir"
type input "xanirv"
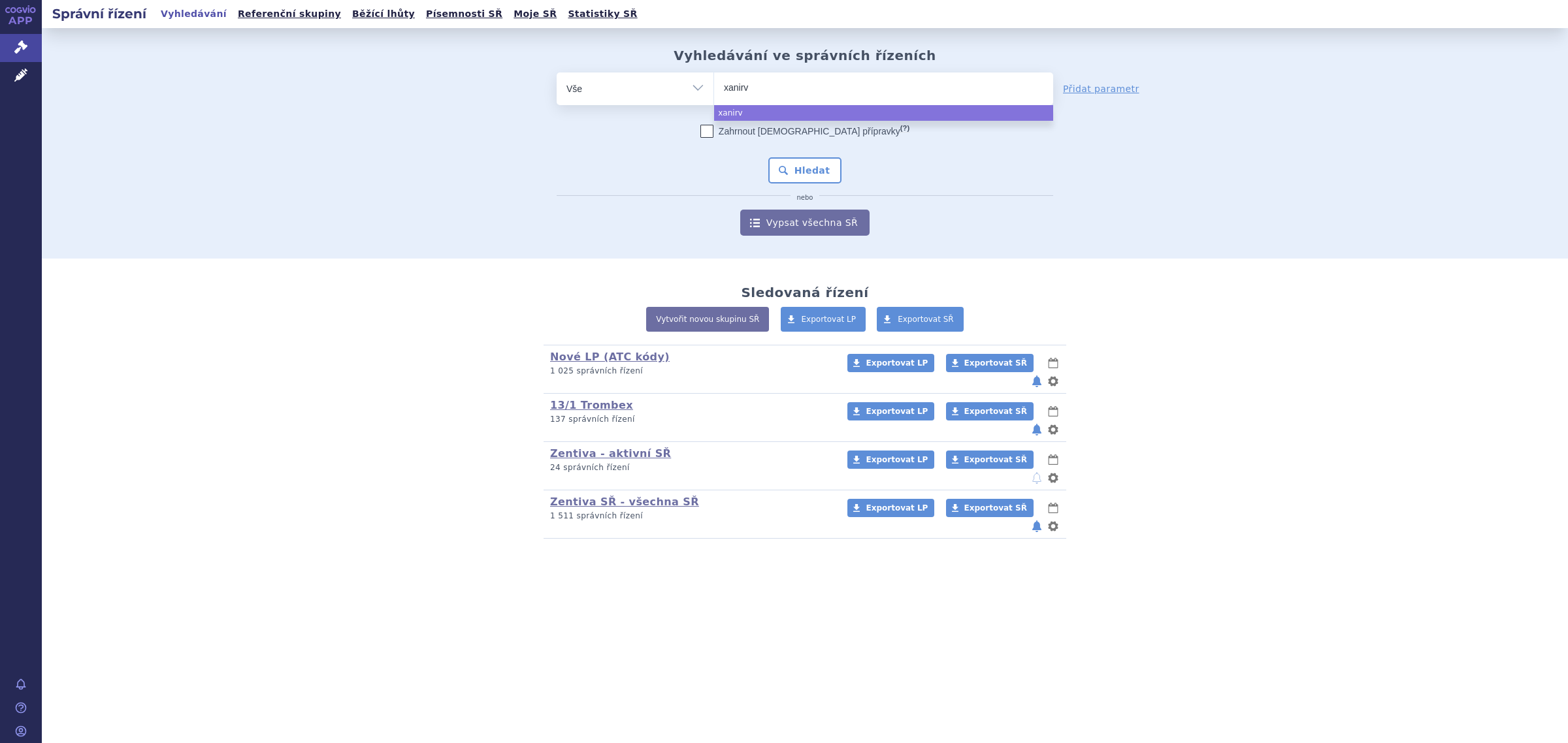
type input "xanirva"
